Goal: Browse casually: Explore the website without a specific task or goal

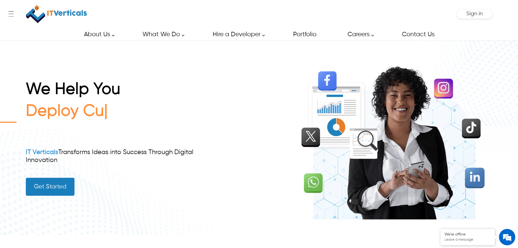
click at [205, 125] on div "Deploy Cu" at bounding box center [119, 122] width 187 height 41
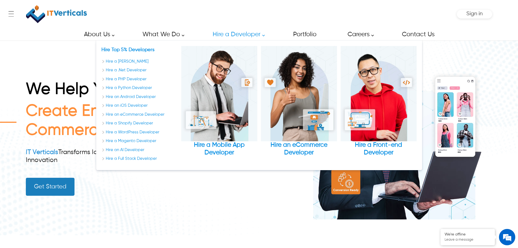
drag, startPoint x: 196, startPoint y: 90, endPoint x: 147, endPoint y: 191, distance: 112.6
click at [147, 191] on div "We Help You Create Engaging e-Commerce Websit IT Verticals Transforms Ideas int…" at bounding box center [119, 138] width 187 height 116
click at [166, 195] on div "We Help You Create Engaging e-Comme IT Verticals Transforms Ideas into Success …" at bounding box center [119, 138] width 187 height 116
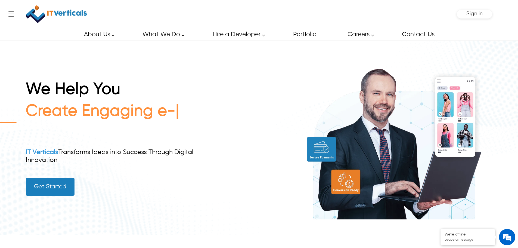
click at [157, 190] on div "We Help You Create Engaging e- IT Verticals Transforms Ideas into Success Throu…" at bounding box center [119, 138] width 187 height 116
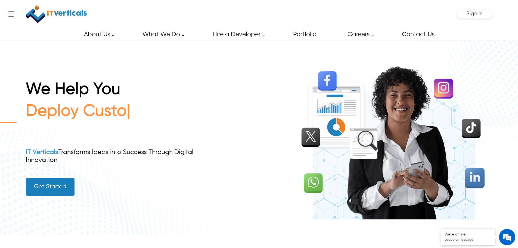
drag, startPoint x: 199, startPoint y: 181, endPoint x: 216, endPoint y: 178, distance: 16.9
click at [214, 179] on div "We Help You Deploy Custo IT Verticals Transforms Ideas into Success Through Dig…" at bounding box center [259, 138] width 467 height 194
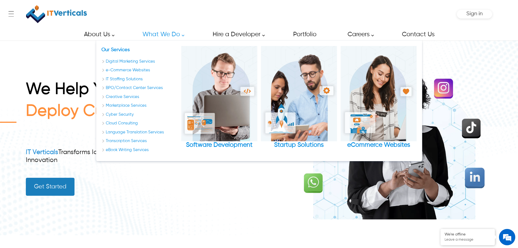
drag, startPoint x: 214, startPoint y: 104, endPoint x: 162, endPoint y: 180, distance: 92.8
drag, startPoint x: 201, startPoint y: 118, endPoint x: 222, endPoint y: 247, distance: 130.2
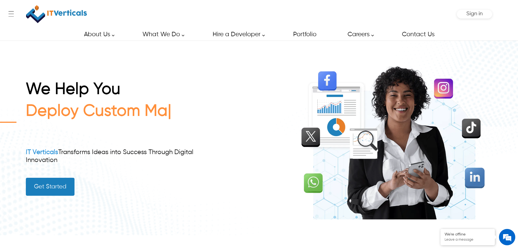
drag, startPoint x: 191, startPoint y: 198, endPoint x: 213, endPoint y: 195, distance: 22.5
click at [213, 195] on div "We Help You Deploy Custom Ma IT Verticals Transforms Ideas into Success Through…" at bounding box center [259, 138] width 467 height 194
